Goal: Transaction & Acquisition: Purchase product/service

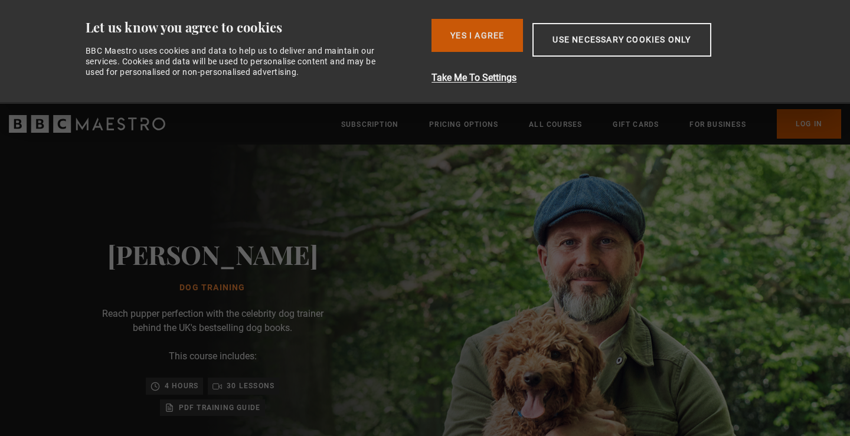
click at [451, 34] on button "Yes I Agree" at bounding box center [477, 35] width 91 height 33
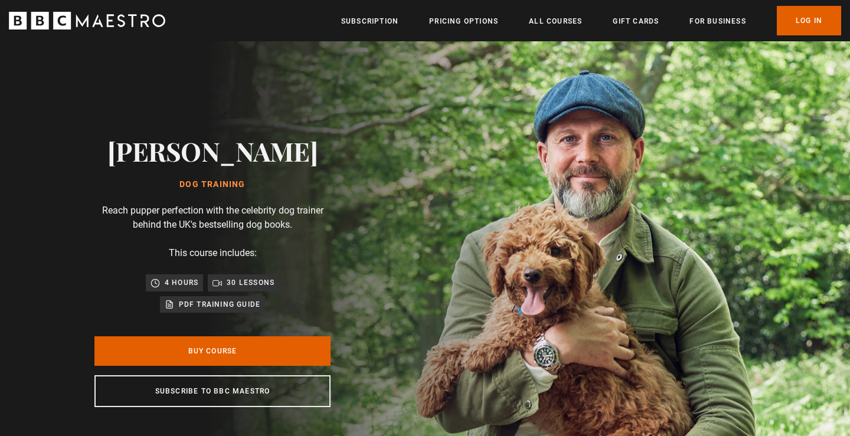
scroll to position [0, 155]
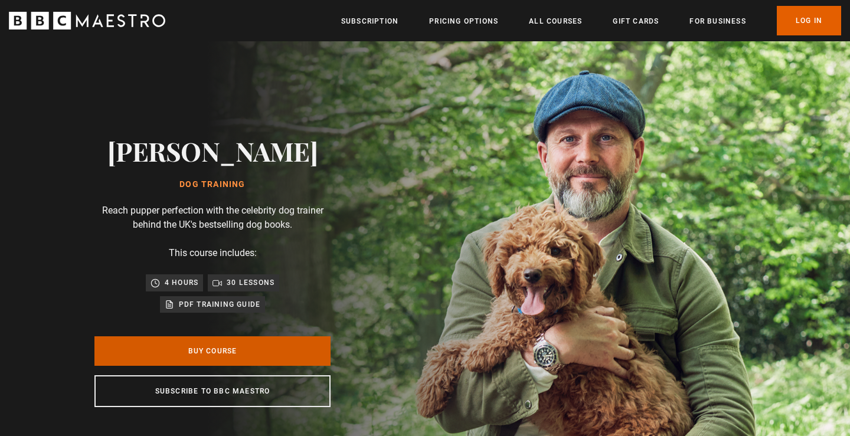
click at [233, 345] on link "Buy Course" at bounding box center [212, 351] width 236 height 30
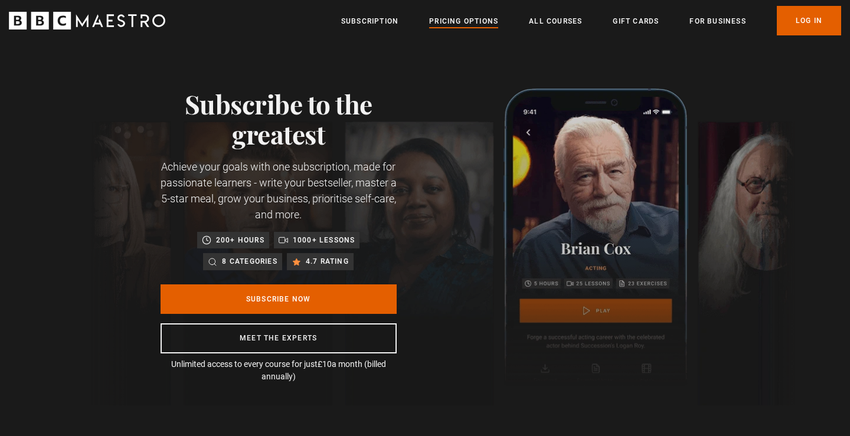
click at [463, 24] on link "Pricing Options" at bounding box center [463, 21] width 69 height 12
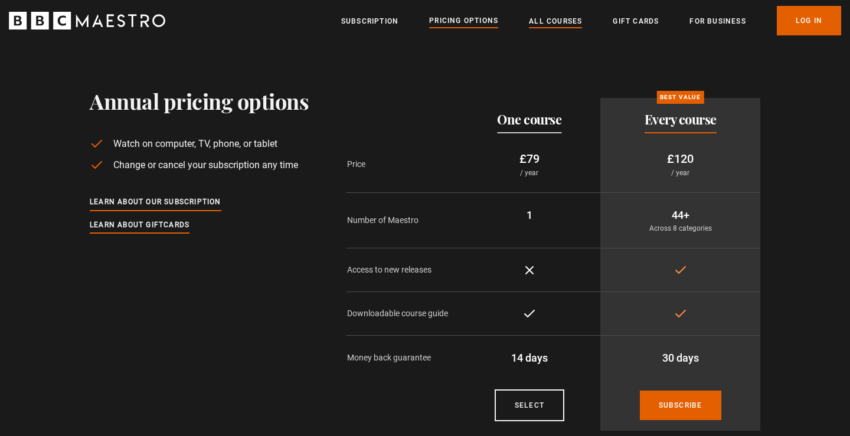
click at [564, 20] on link "All Courses" at bounding box center [555, 21] width 53 height 12
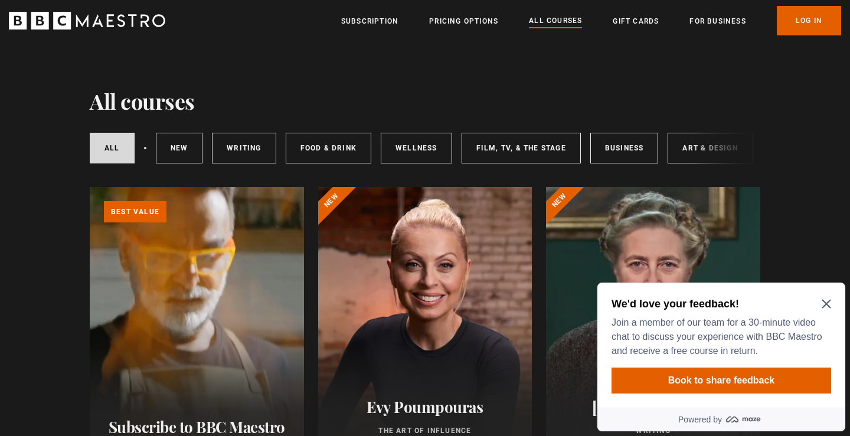
click at [827, 303] on icon "Close Maze Prompt" at bounding box center [826, 304] width 9 height 9
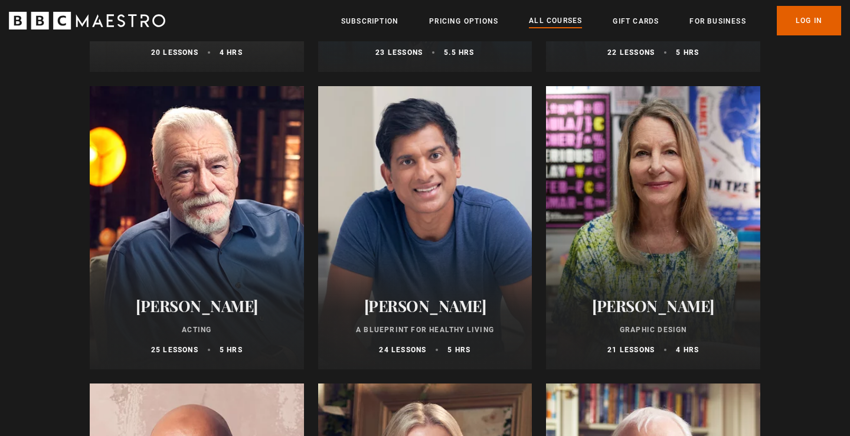
scroll to position [1888, 0]
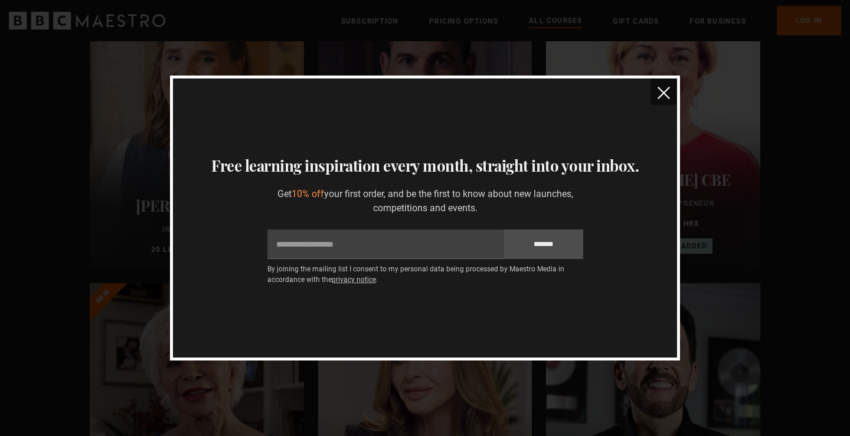
click at [665, 90] on img "close" at bounding box center [664, 93] width 12 height 12
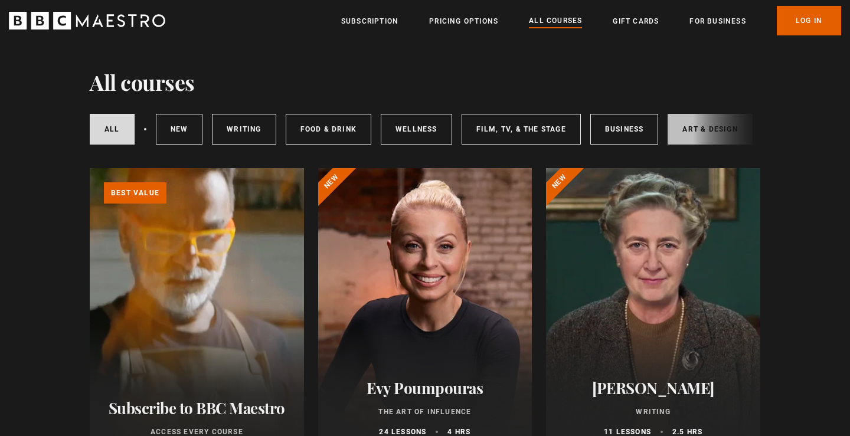
scroll to position [0, 0]
click at [112, 128] on link "All courses" at bounding box center [112, 129] width 45 height 31
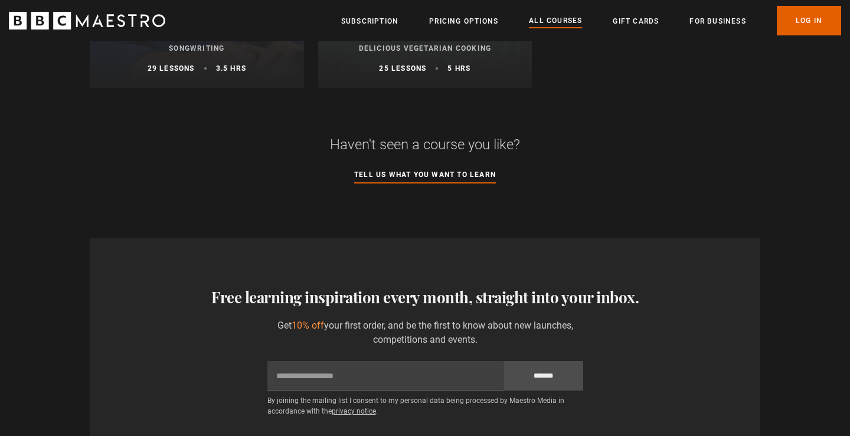
scroll to position [4630, 0]
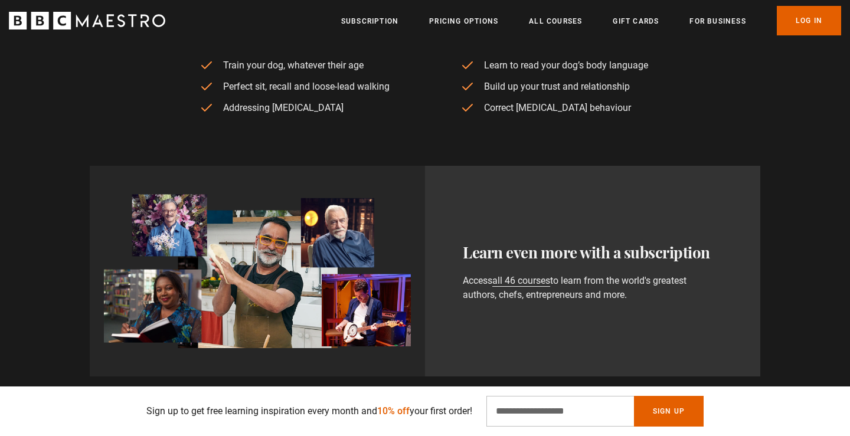
scroll to position [588, 0]
